Goal: Task Accomplishment & Management: Manage account settings

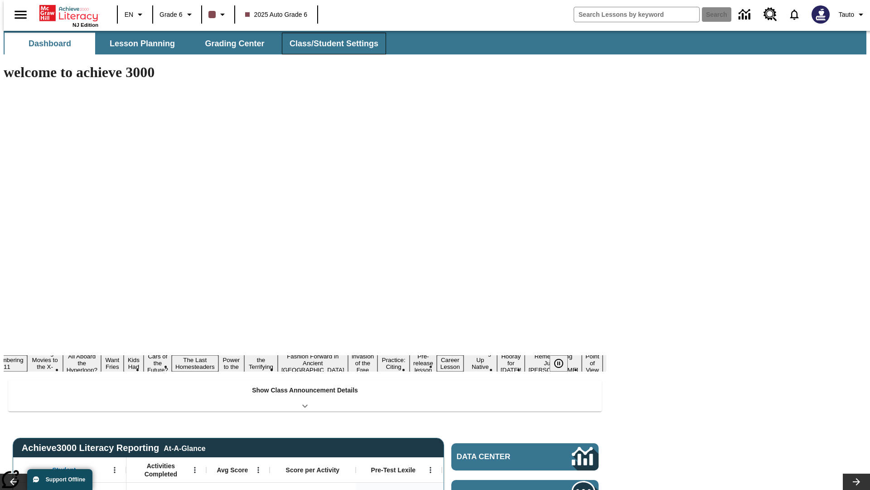
click at [329, 44] on button "Class/Student Settings" at bounding box center [334, 44] width 104 height 22
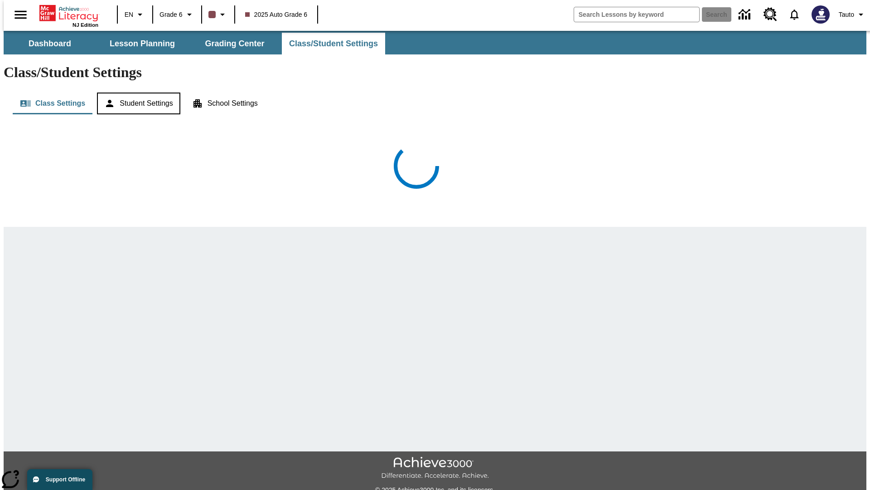
click at [136, 92] on button "Student Settings" at bounding box center [138, 103] width 83 height 22
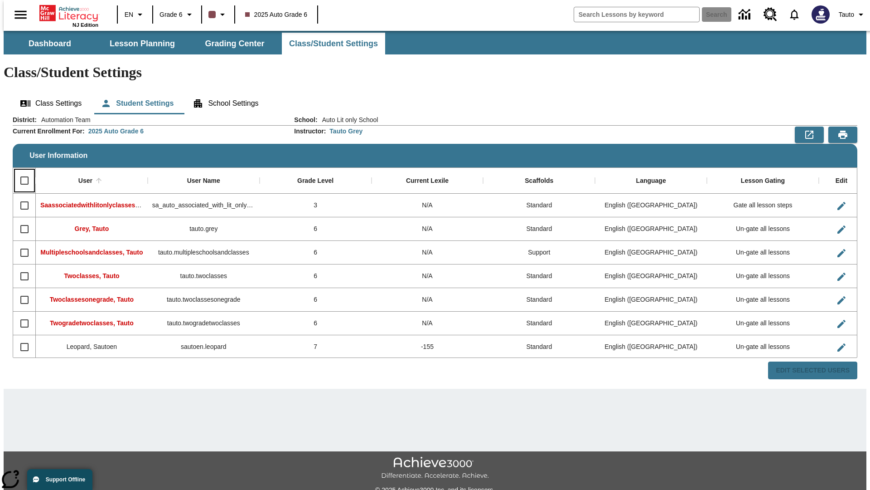
click at [20, 171] on input "Select all rows" at bounding box center [24, 180] width 19 height 19
checkbox input "true"
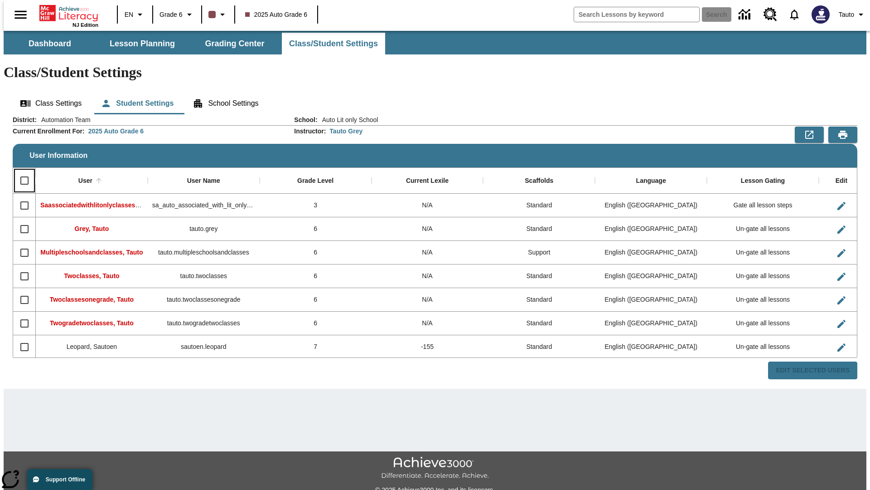
checkbox input "true"
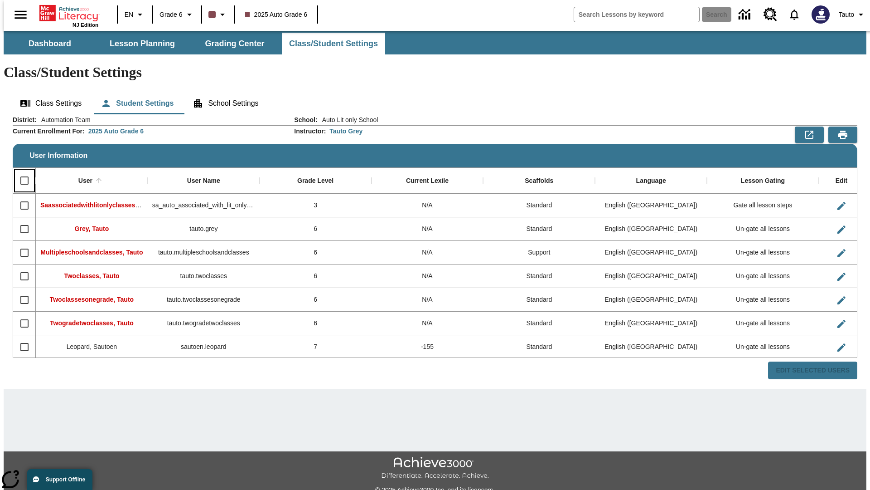
checkbox input "true"
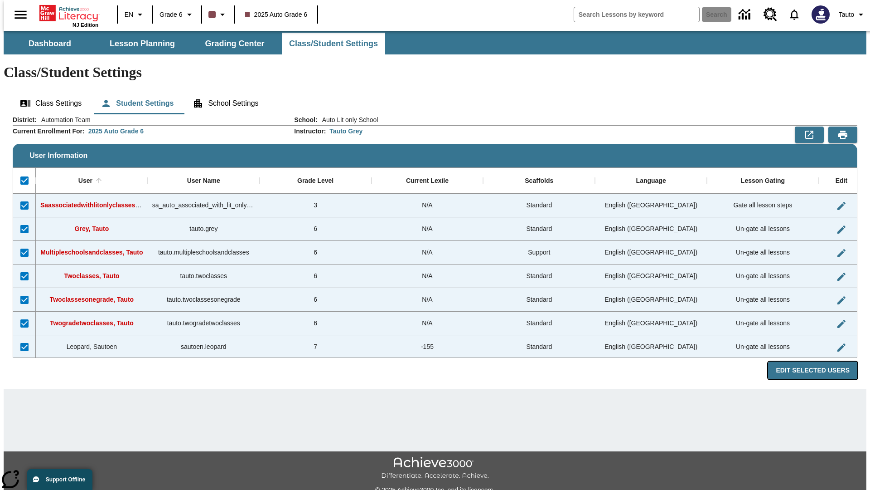
click at [820, 361] on button "Edit Selected Users" at bounding box center [812, 370] width 89 height 18
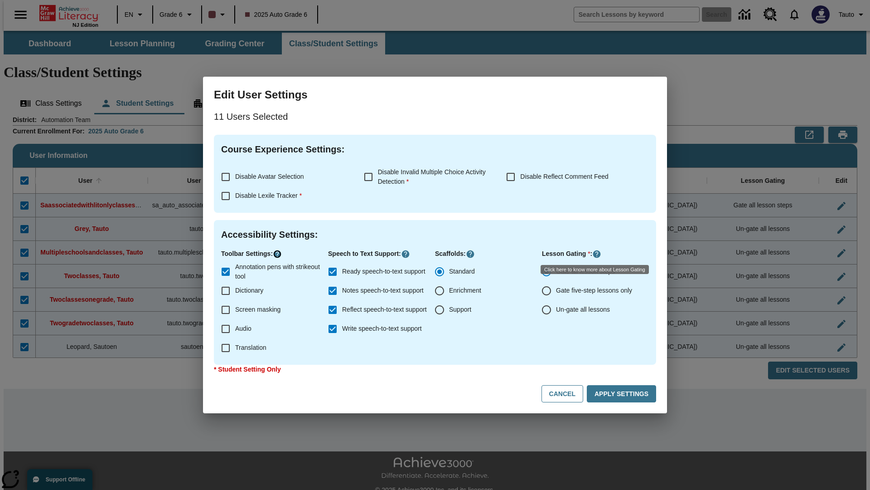
click at [279, 254] on icon "Click here to know more about" at bounding box center [277, 253] width 9 height 9
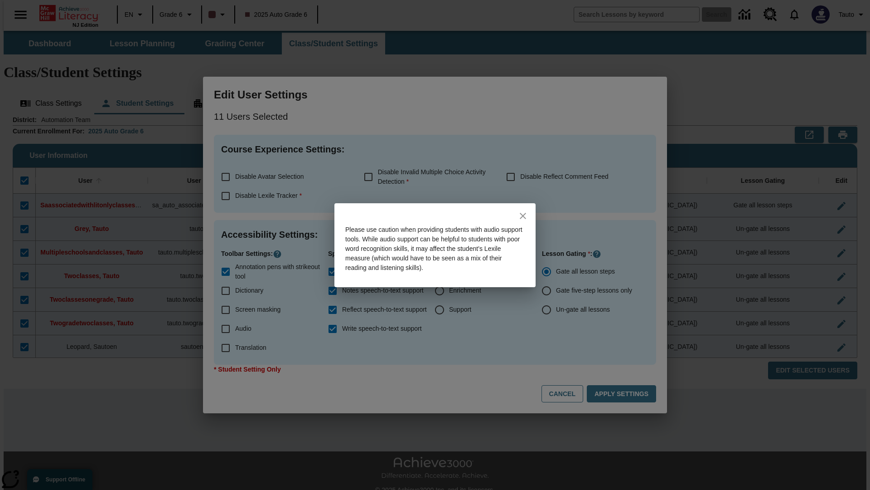
click at [523, 215] on icon "close" at bounding box center [523, 216] width 6 height 6
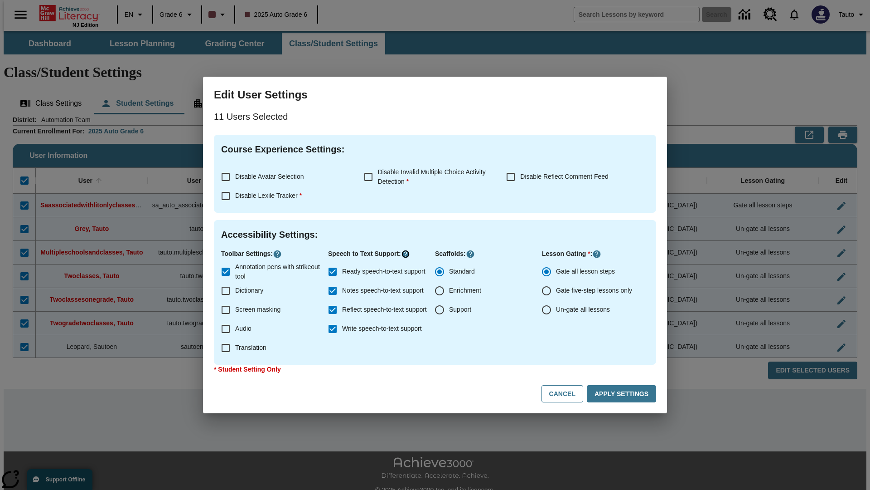
click at [408, 254] on icon "Click here to know more about" at bounding box center [405, 253] width 9 height 9
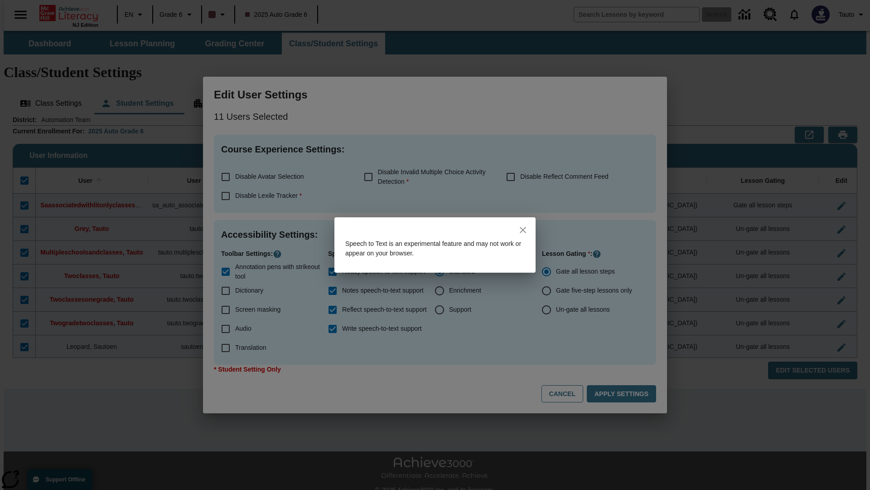
click at [523, 230] on icon "close" at bounding box center [523, 230] width 6 height 6
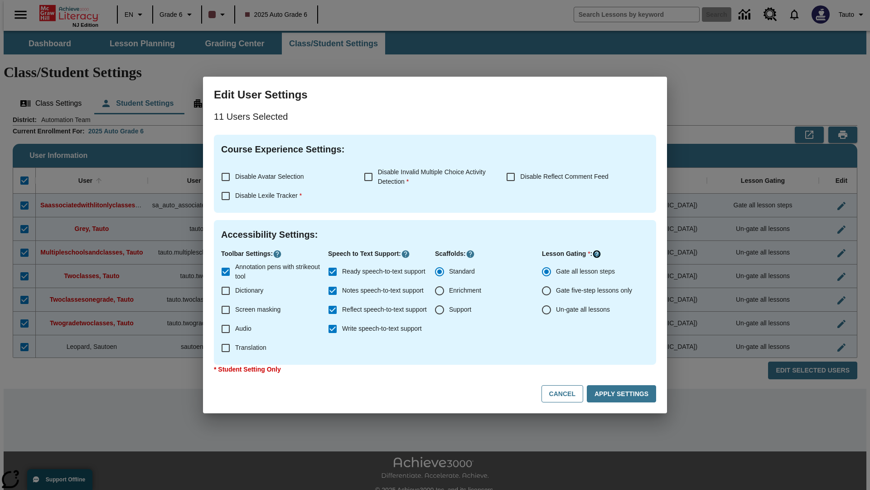
click at [598, 254] on icon "Click here to know more about" at bounding box center [596, 253] width 9 height 9
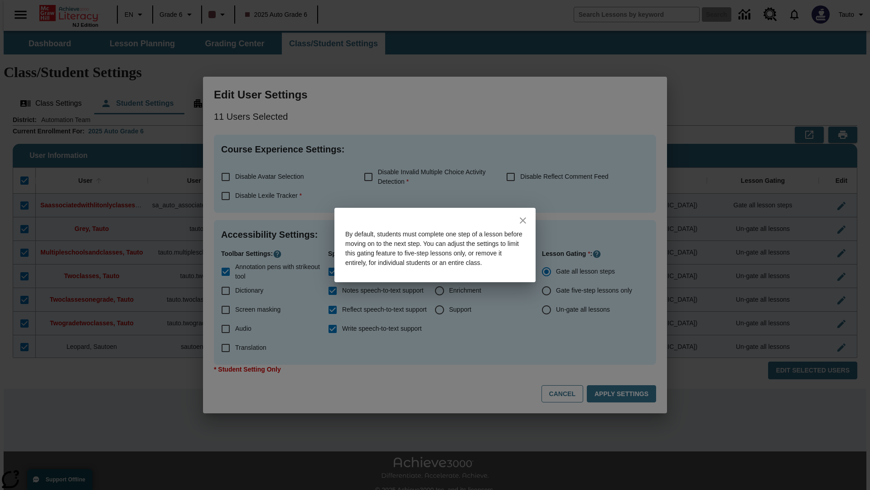
click at [523, 217] on icon "close" at bounding box center [523, 220] width 6 height 6
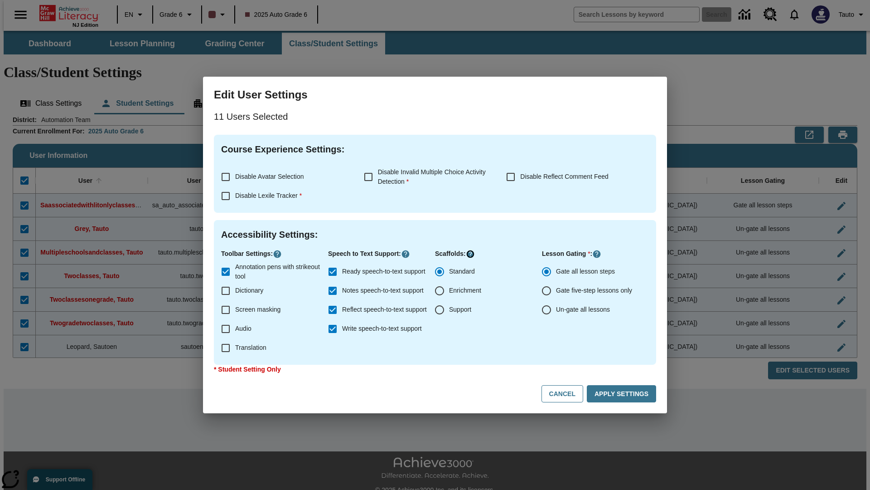
click at [470, 254] on icon "Click here to know more about" at bounding box center [470, 253] width 9 height 9
